Goal: Task Accomplishment & Management: Manage account settings

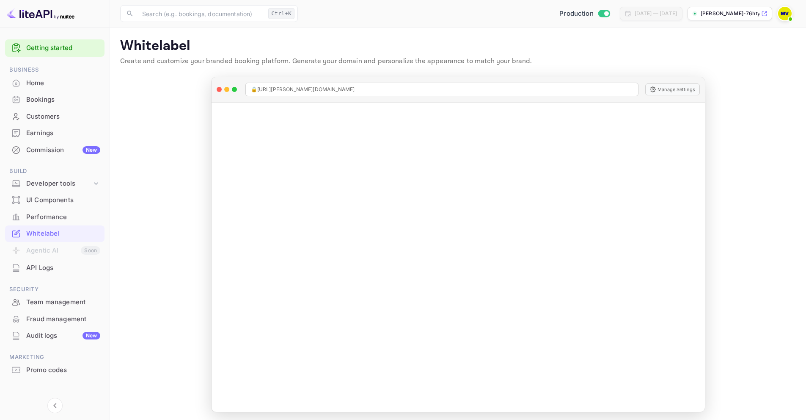
click at [789, 14] on img at bounding box center [785, 14] width 14 height 14
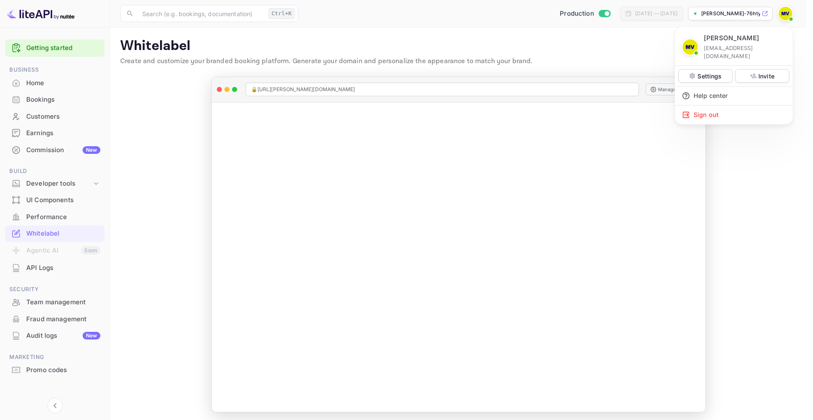
click at [751, 149] on div at bounding box center [406, 210] width 813 height 420
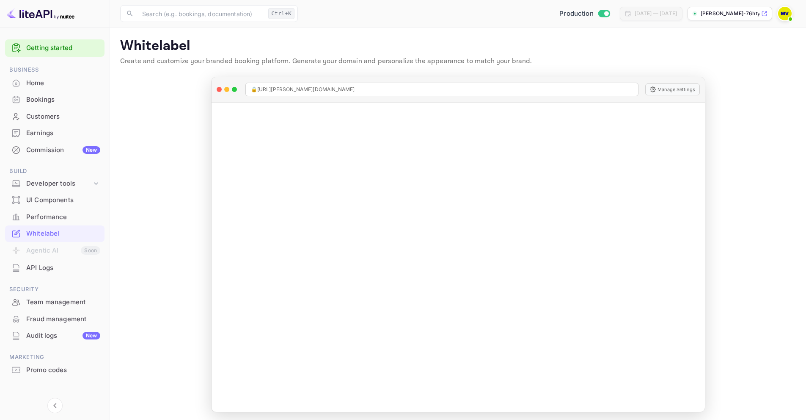
click at [783, 12] on img at bounding box center [785, 14] width 14 height 14
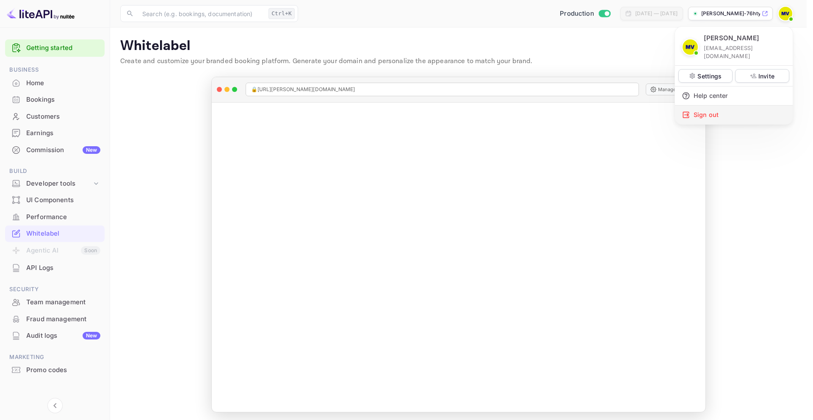
click at [701, 106] on div "Sign out" at bounding box center [734, 114] width 118 height 19
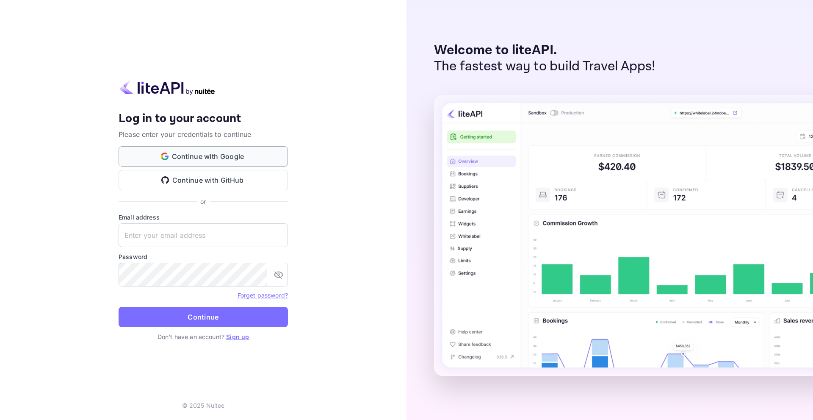
click at [215, 153] on button "Continue with Google" at bounding box center [203, 156] width 169 height 20
